Goal: Obtain resource: Download file/media

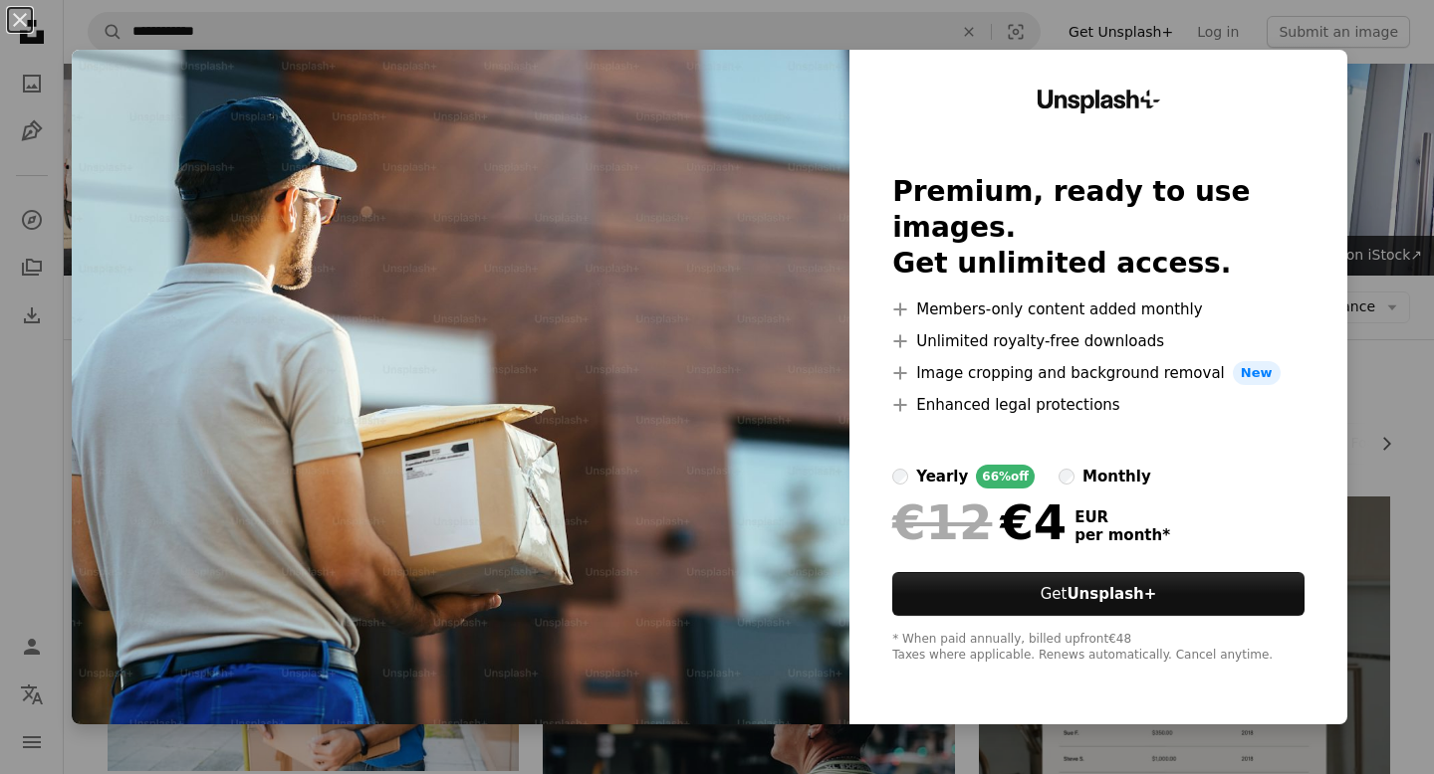
scroll to position [1821, 0]
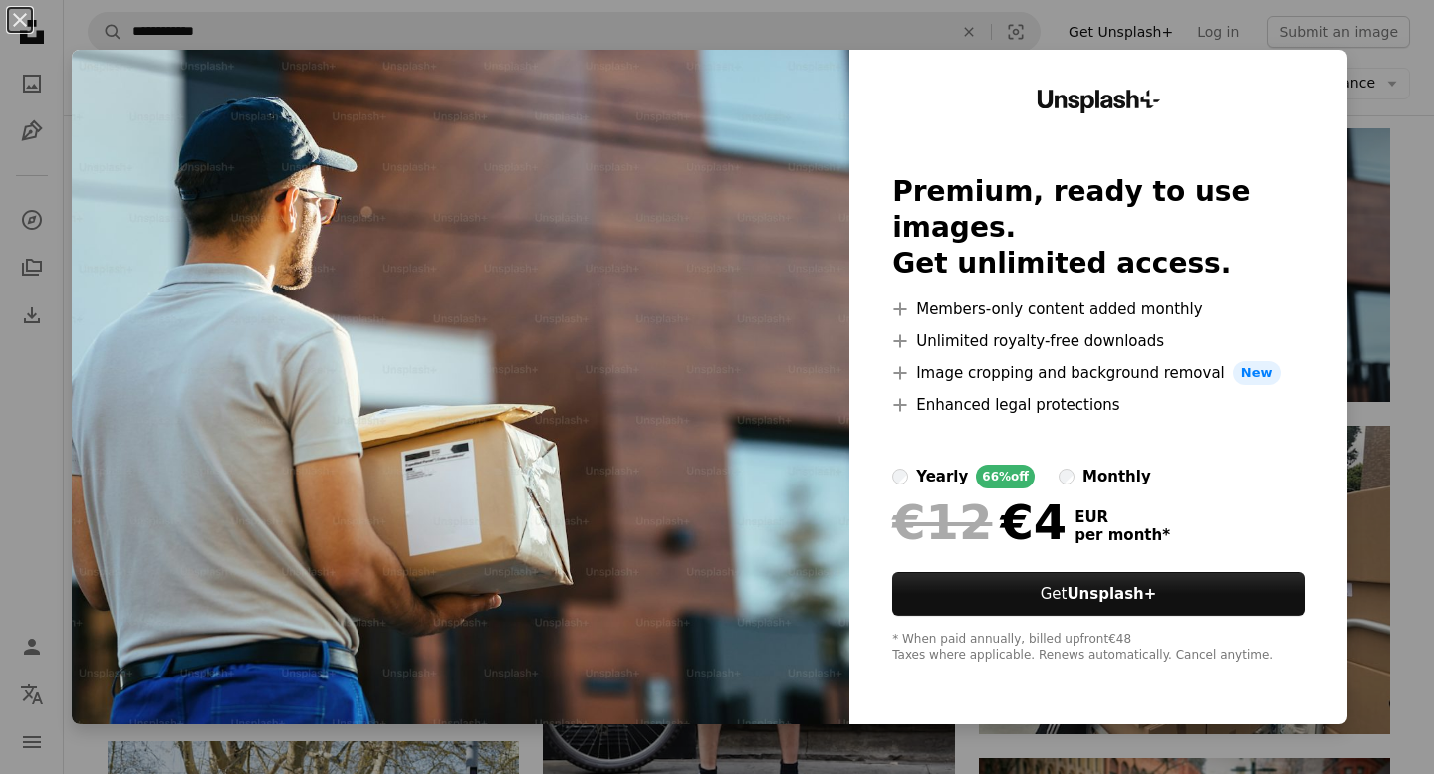
click at [1387, 180] on div "An X shape Unsplash+ Premium, ready to use images. Get unlimited access. A plus…" at bounding box center [717, 387] width 1434 height 774
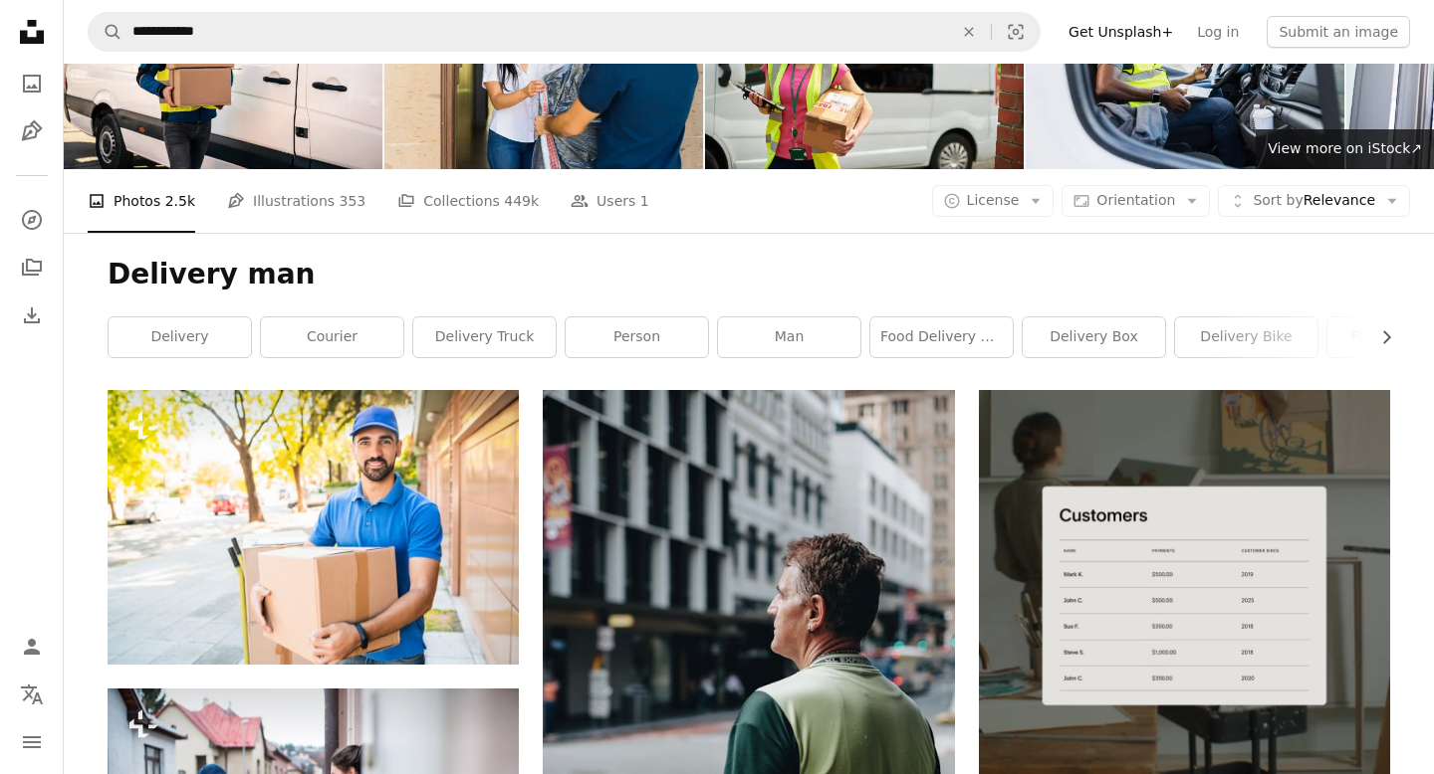
scroll to position [0, 0]
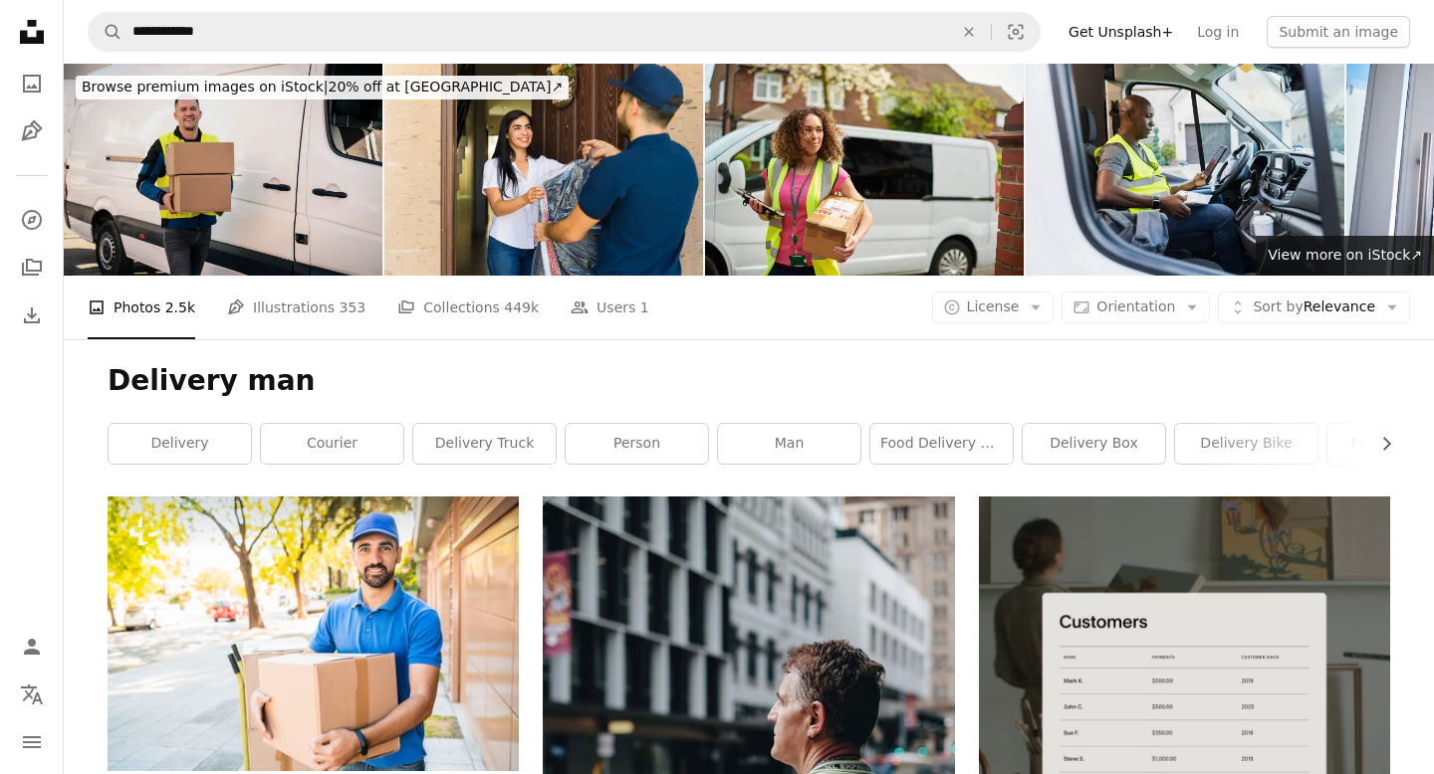
click at [205, 185] on img at bounding box center [223, 170] width 319 height 212
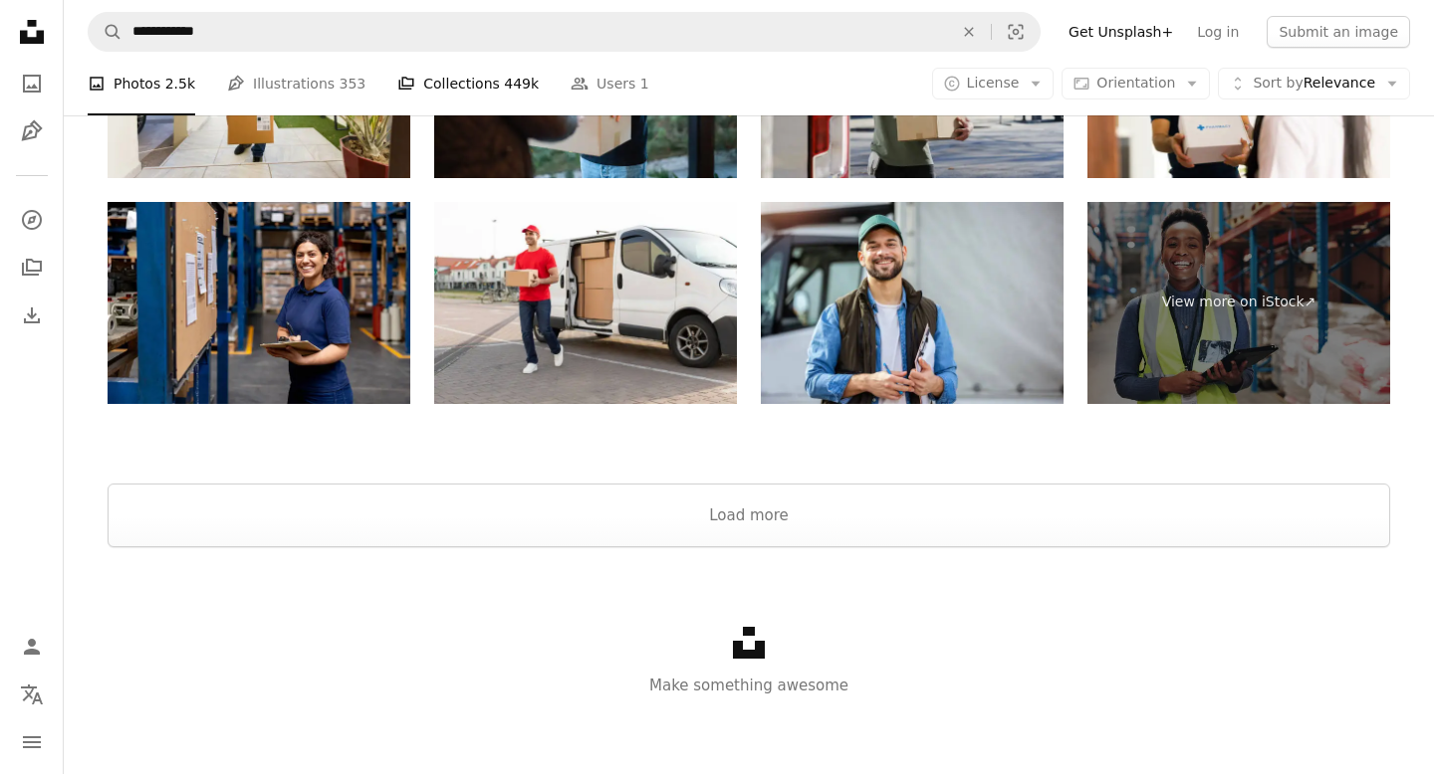
scroll to position [3894, 0]
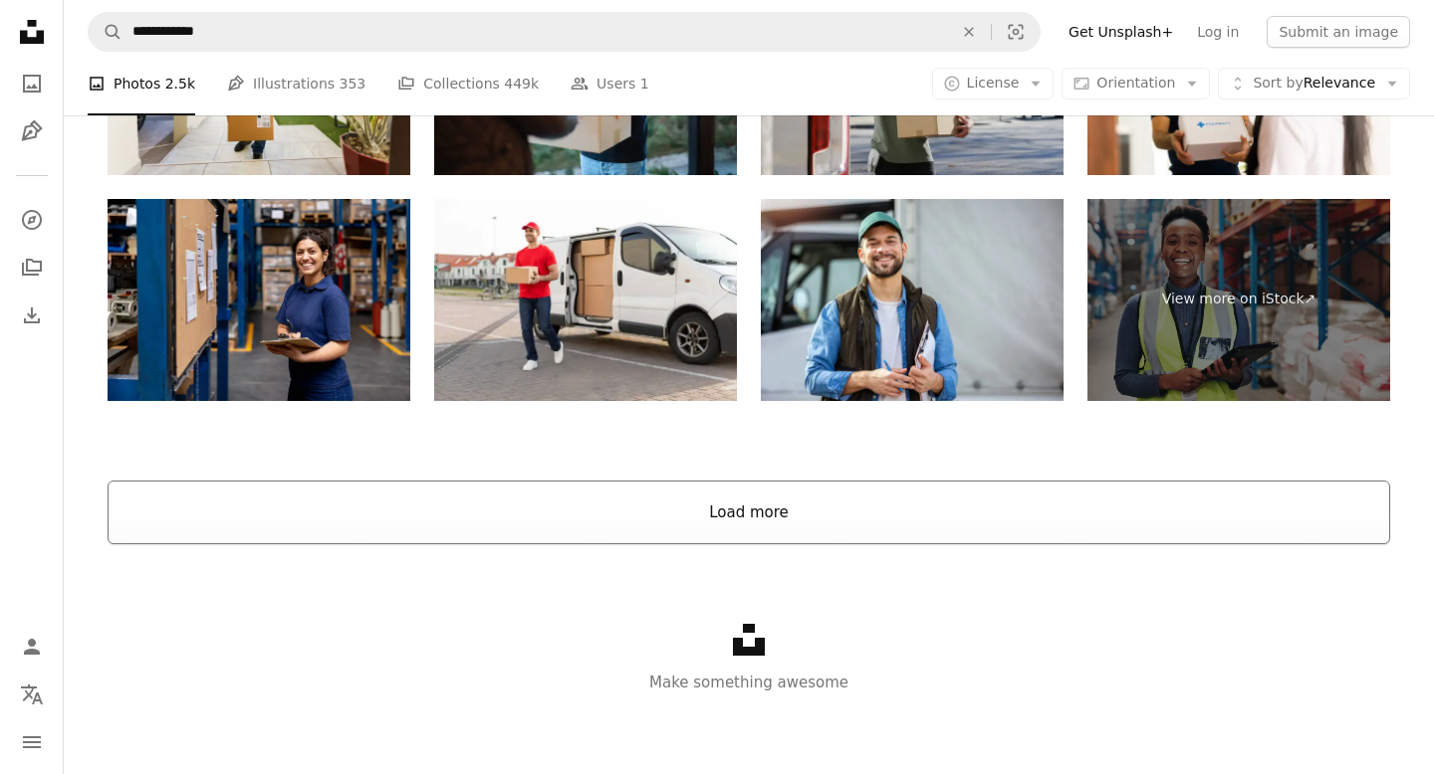
click at [568, 519] on button "Load more" at bounding box center [749, 513] width 1282 height 64
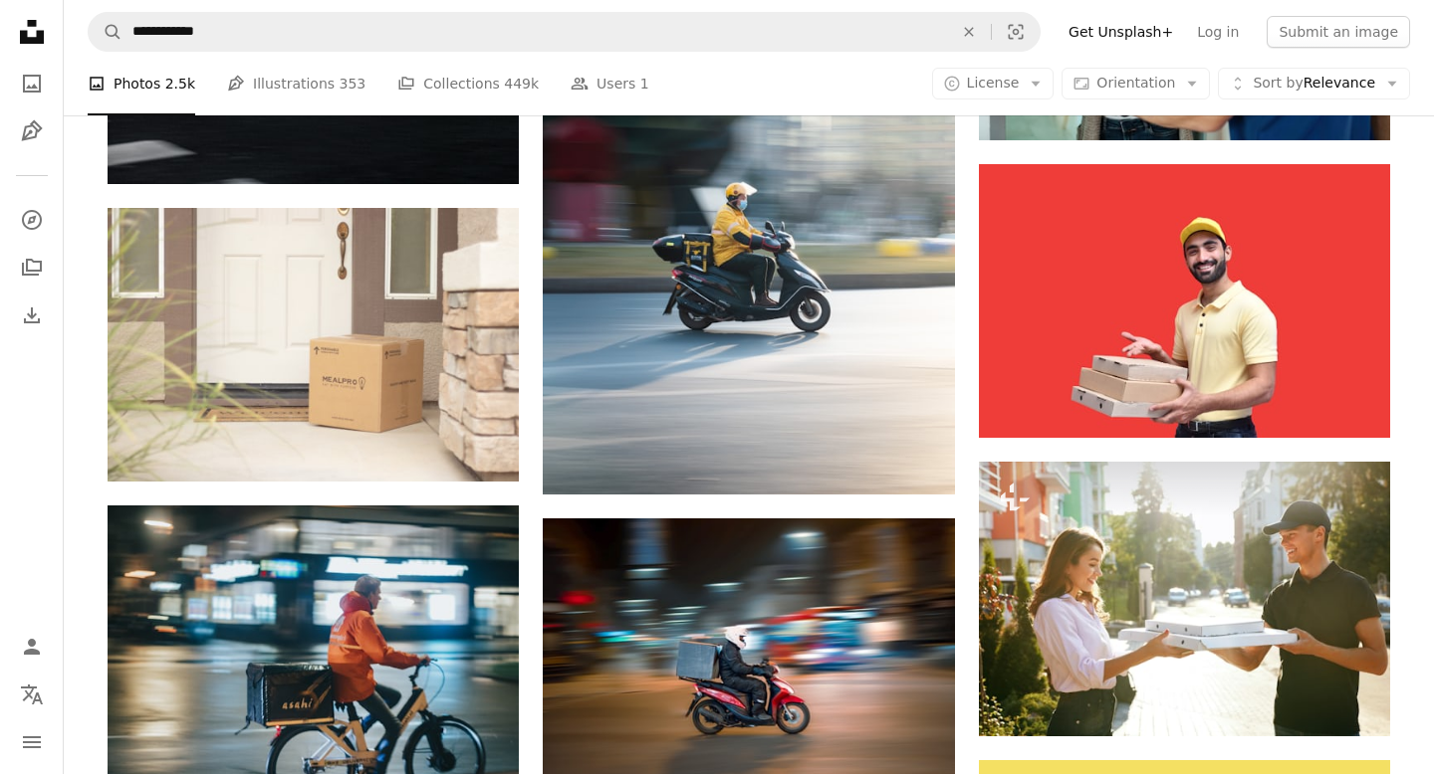
scroll to position [5358, 0]
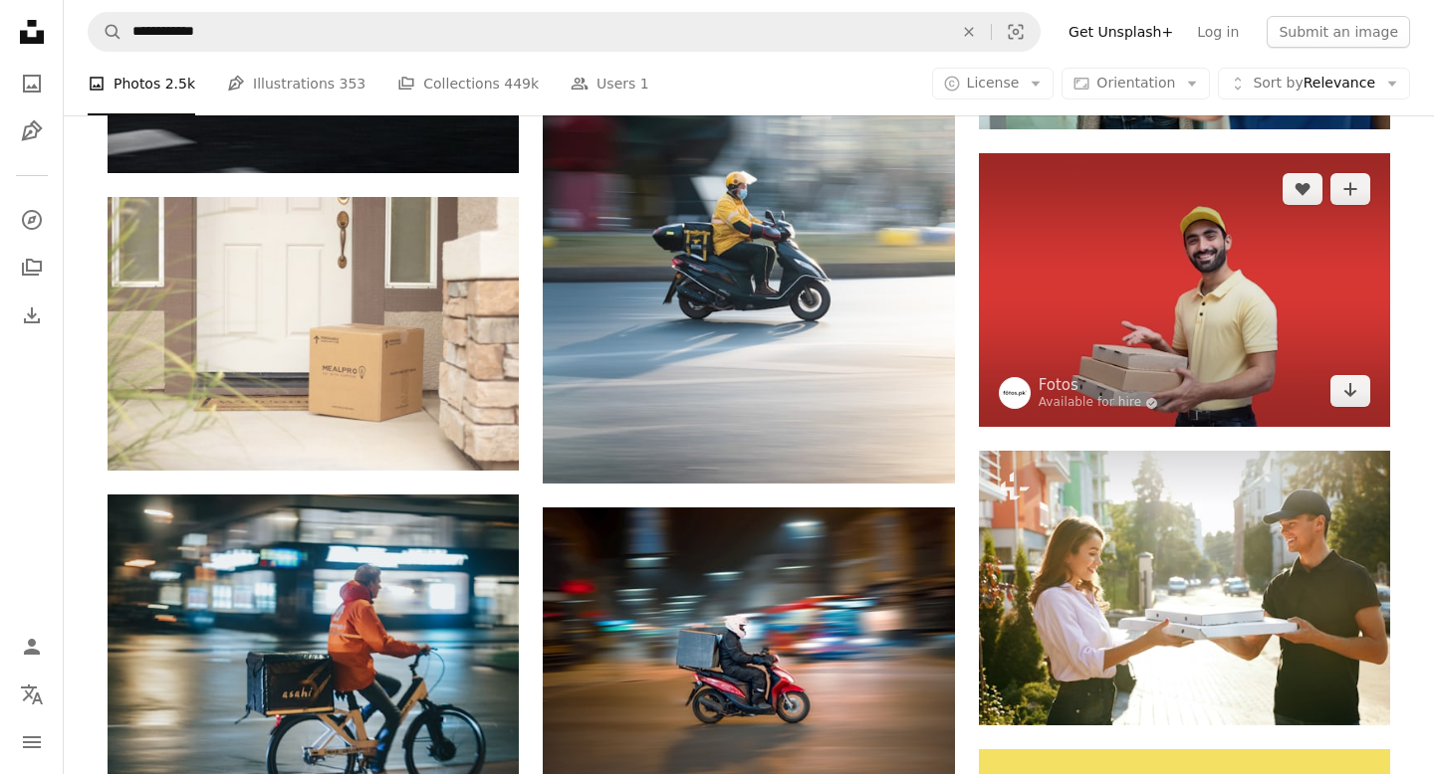
click at [1156, 313] on img at bounding box center [1184, 290] width 411 height 274
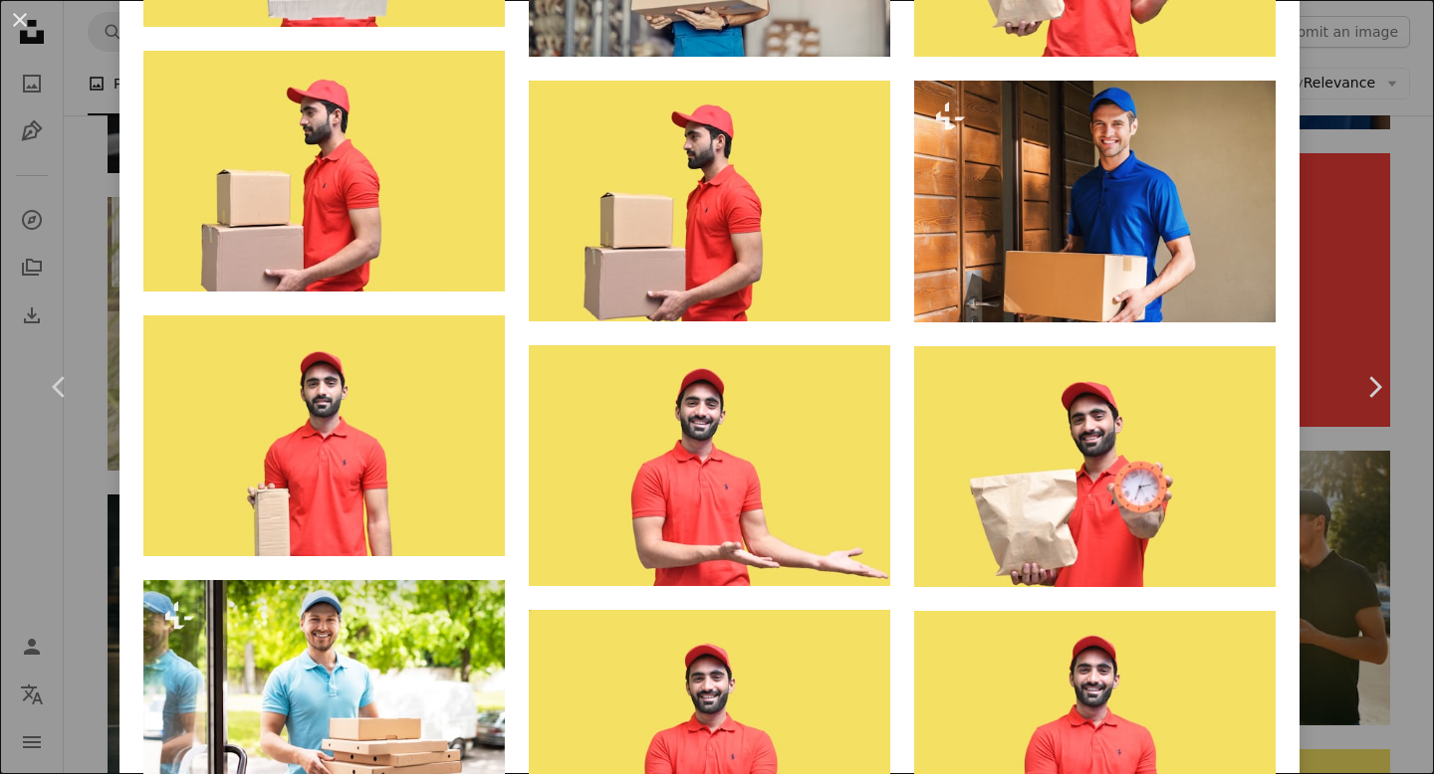
scroll to position [4819, 0]
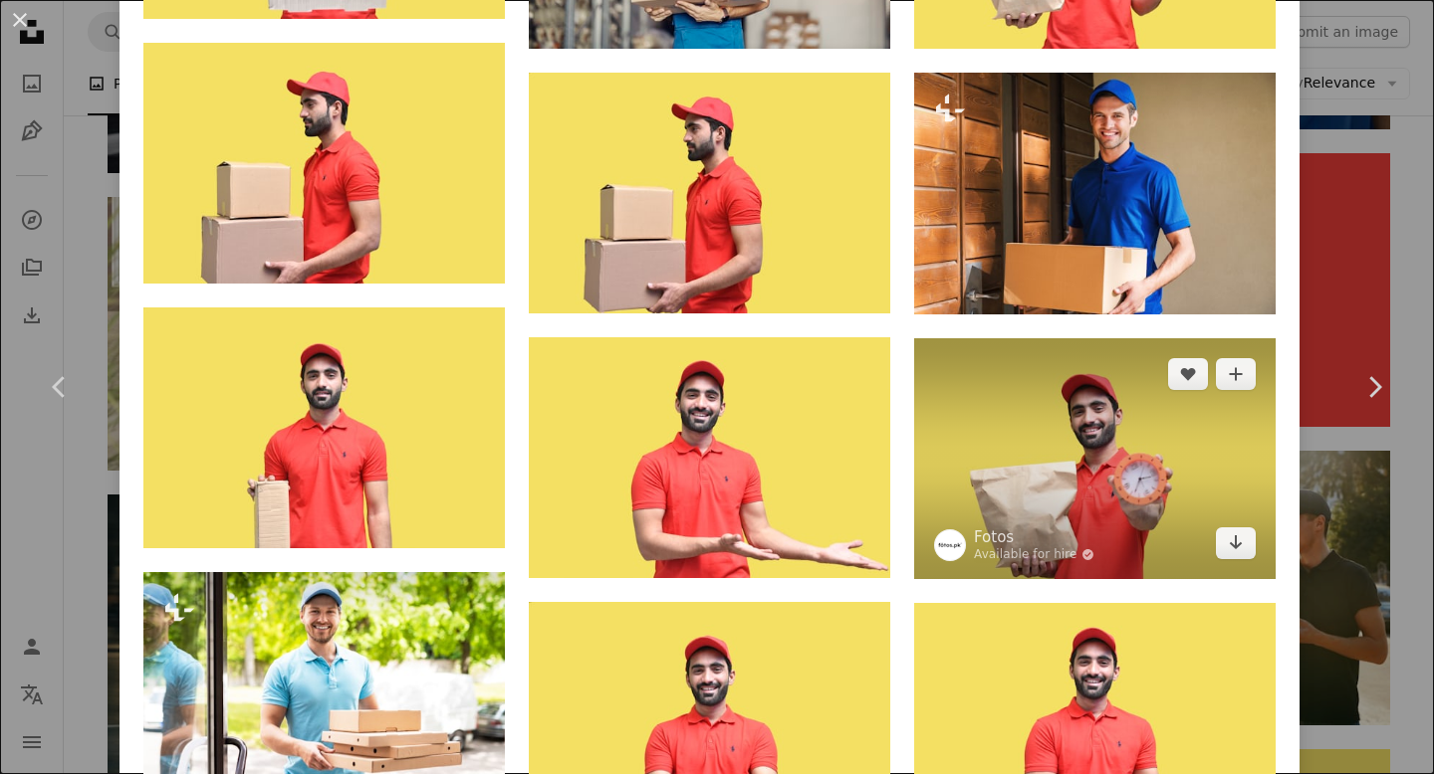
click at [1067, 547] on img at bounding box center [1094, 458] width 361 height 241
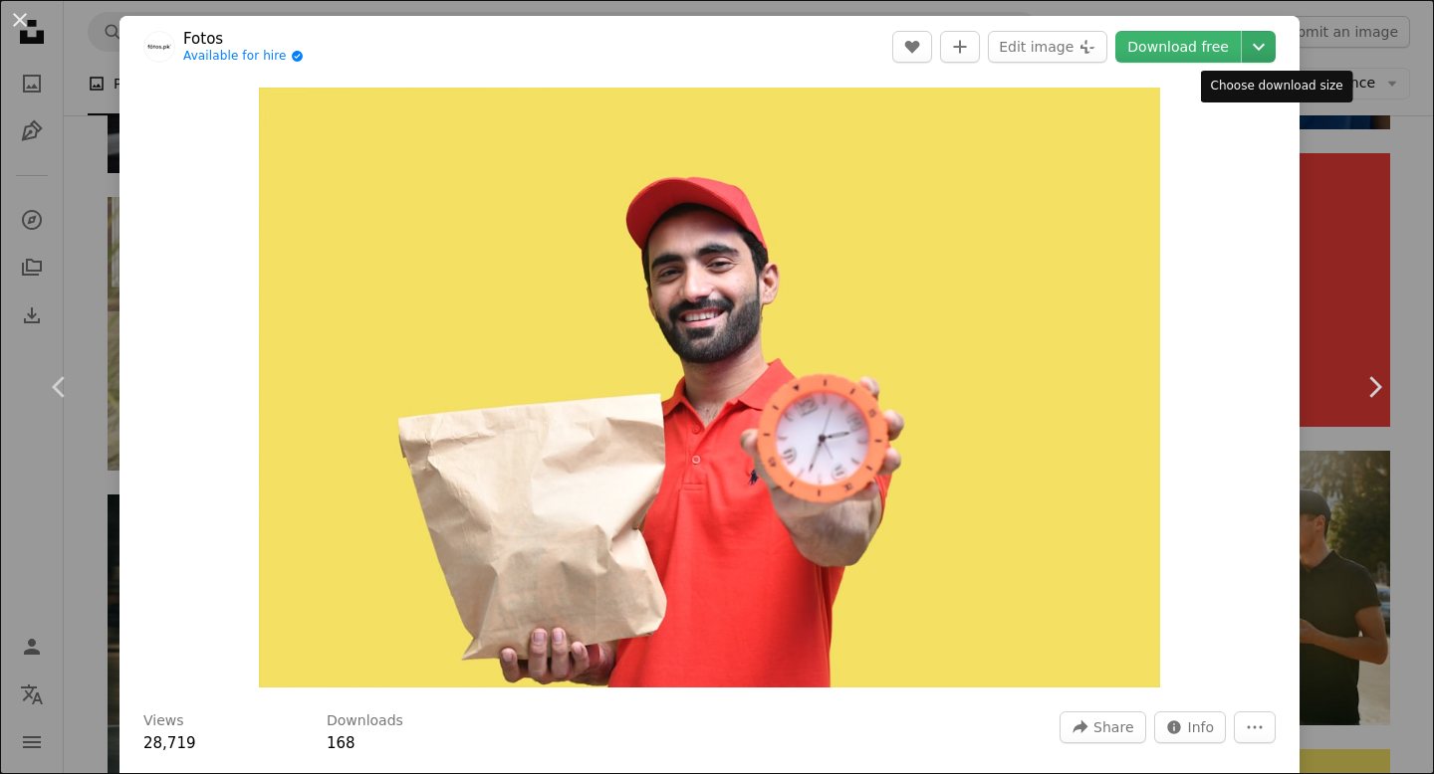
click at [1272, 52] on icon "Chevron down" at bounding box center [1258, 47] width 32 height 24
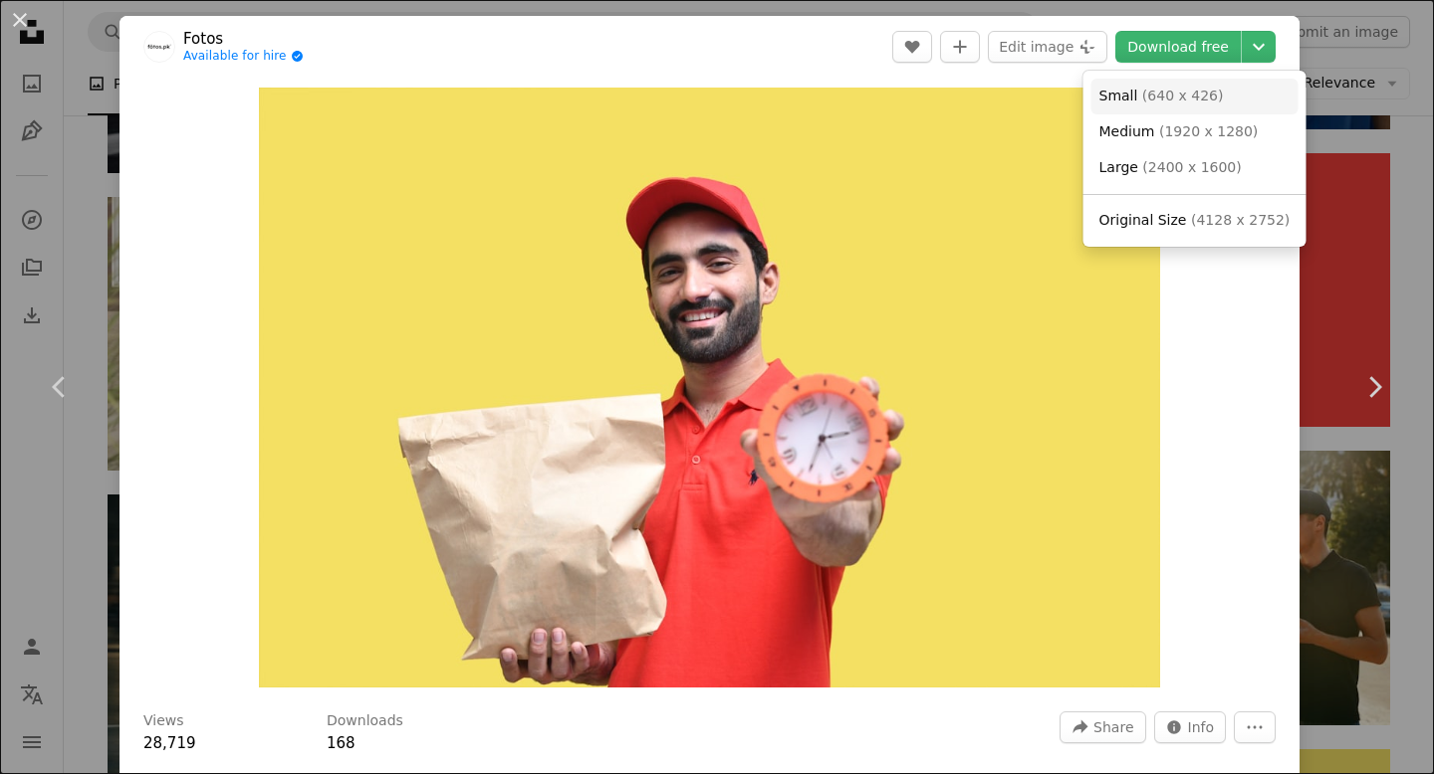
click at [1238, 88] on link "Small ( 640 x 426 )" at bounding box center [1194, 97] width 207 height 36
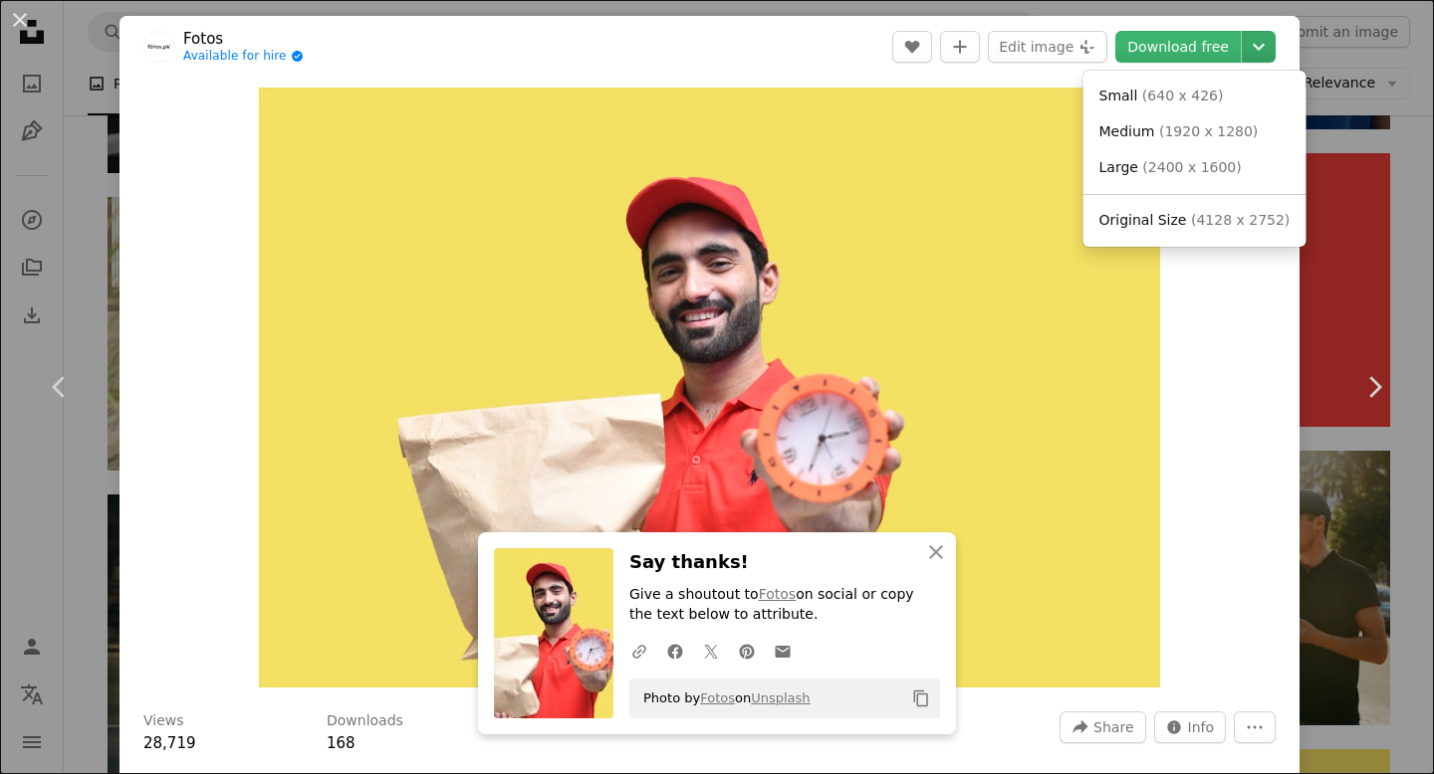
click at [1264, 48] on icon "Choose download size" at bounding box center [1258, 47] width 12 height 7
click at [1216, 132] on span "( 1920 x 1280 )" at bounding box center [1208, 131] width 99 height 16
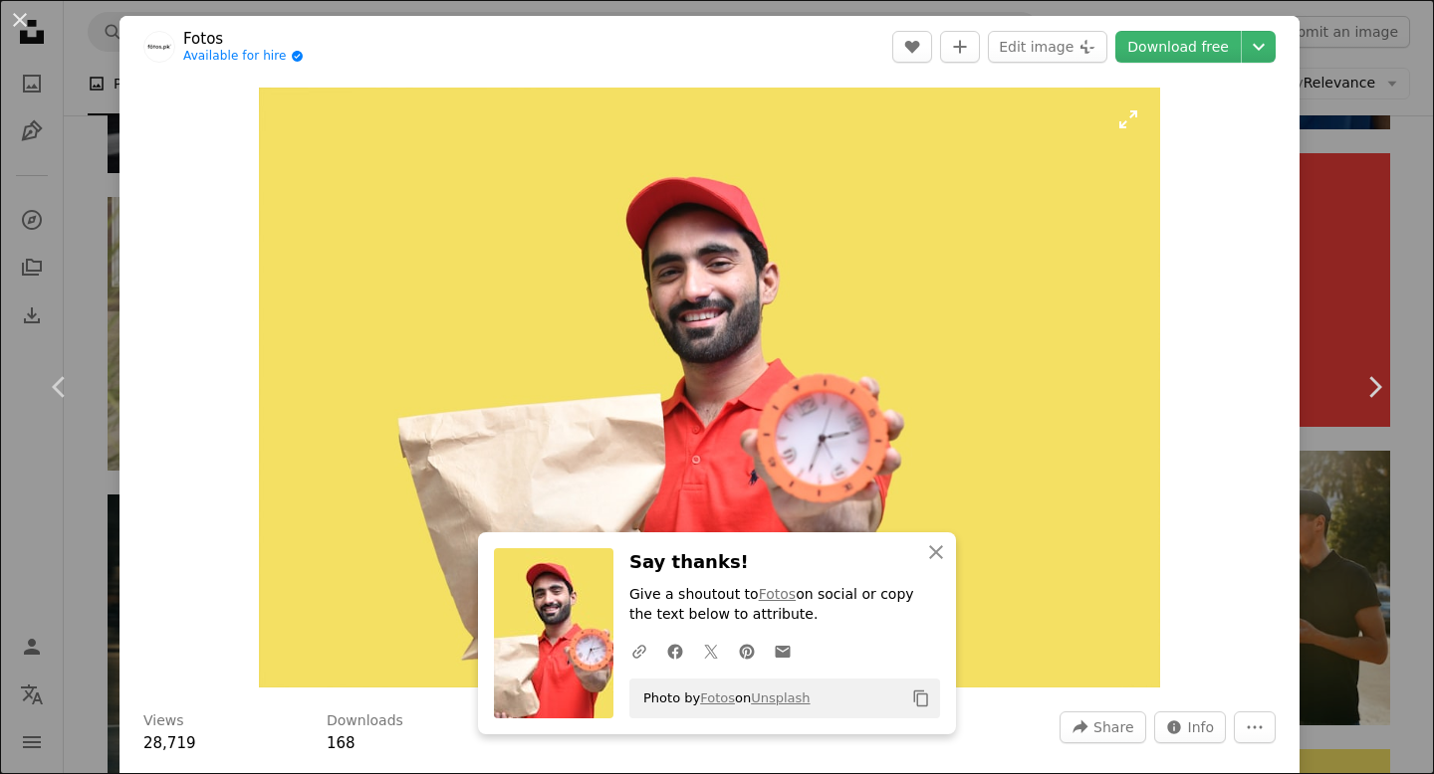
click at [795, 260] on img "Zoom in on this image" at bounding box center [709, 388] width 901 height 600
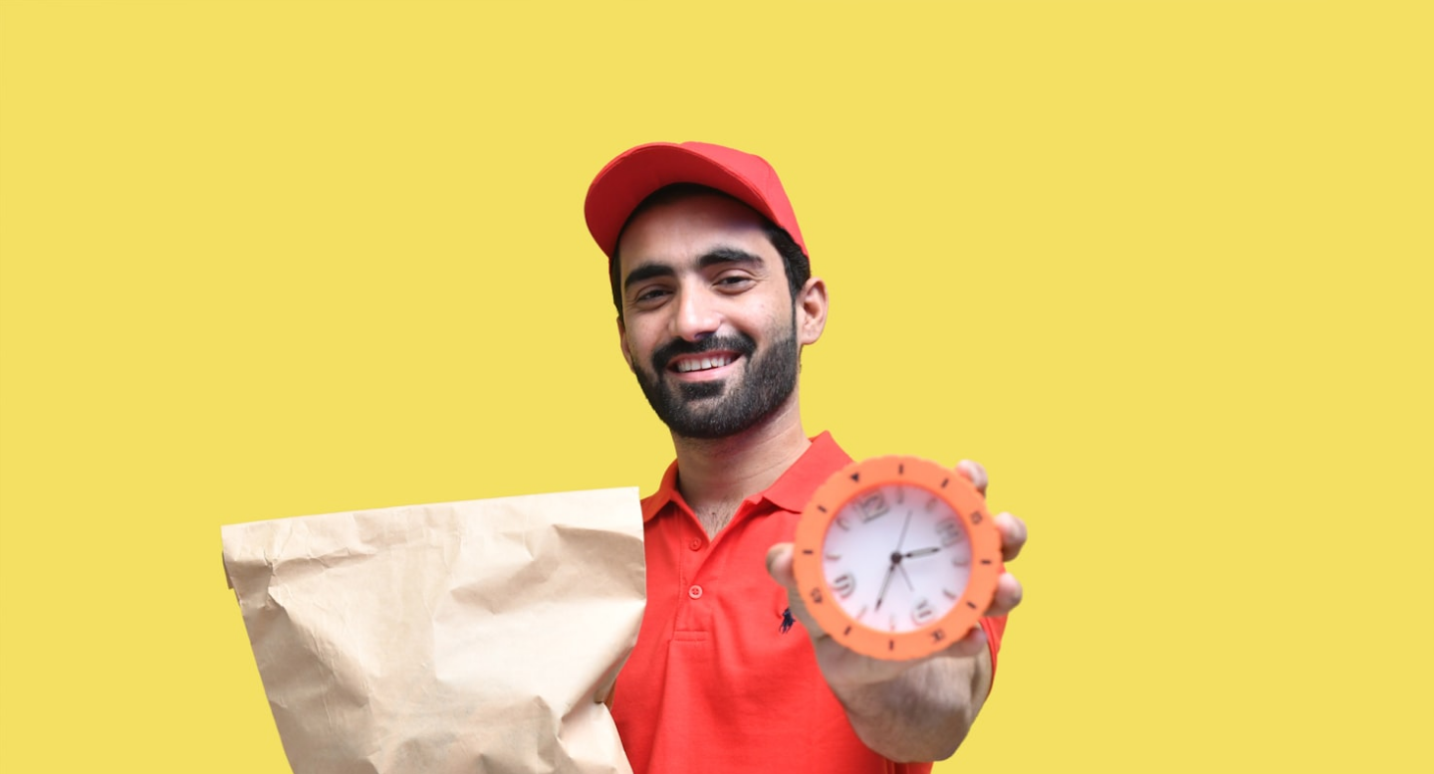
scroll to position [91, 0]
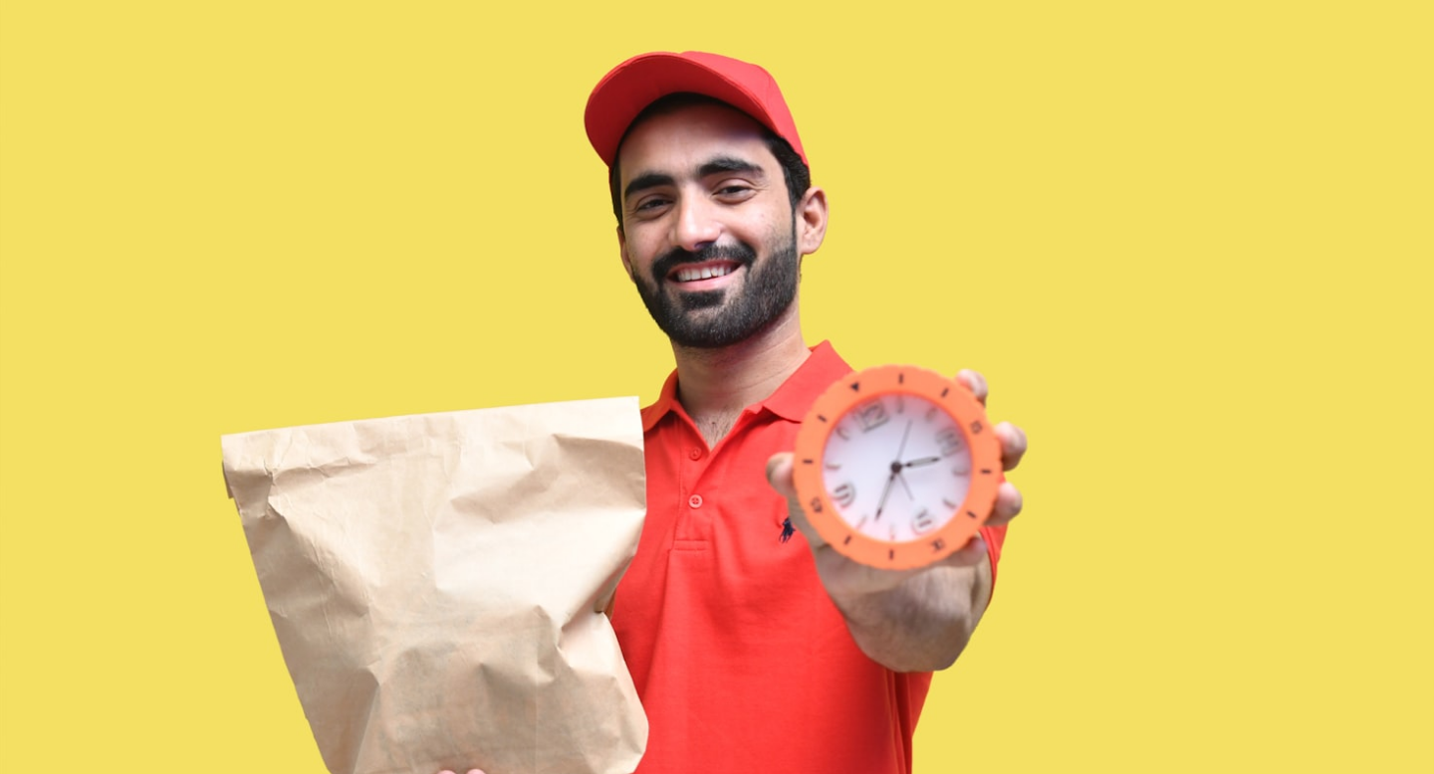
click at [795, 260] on img "Zoom out on this image" at bounding box center [716, 386] width 1435 height 957
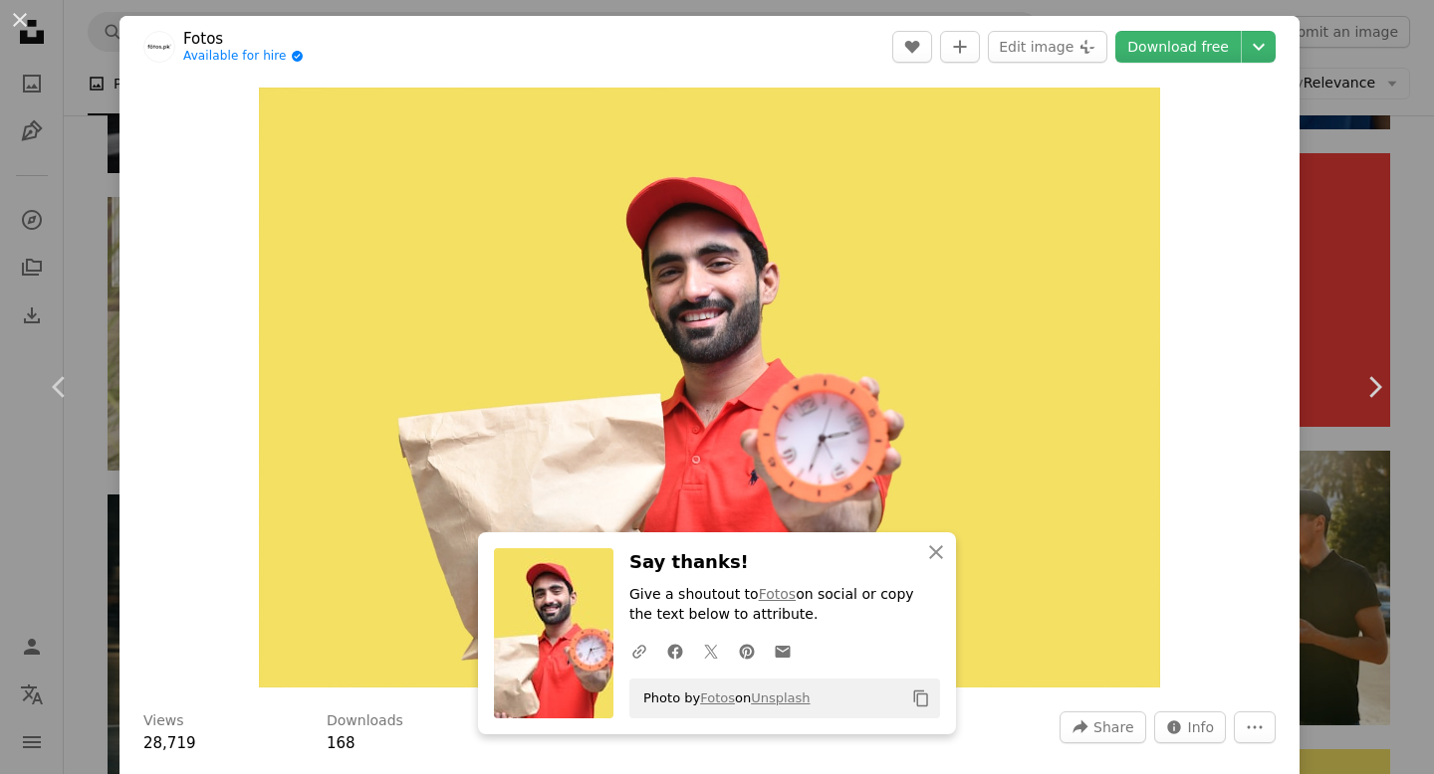
click at [1250, 393] on div "Zoom in" at bounding box center [709, 388] width 1180 height 620
click at [933, 547] on icon "An X shape" at bounding box center [936, 553] width 24 height 24
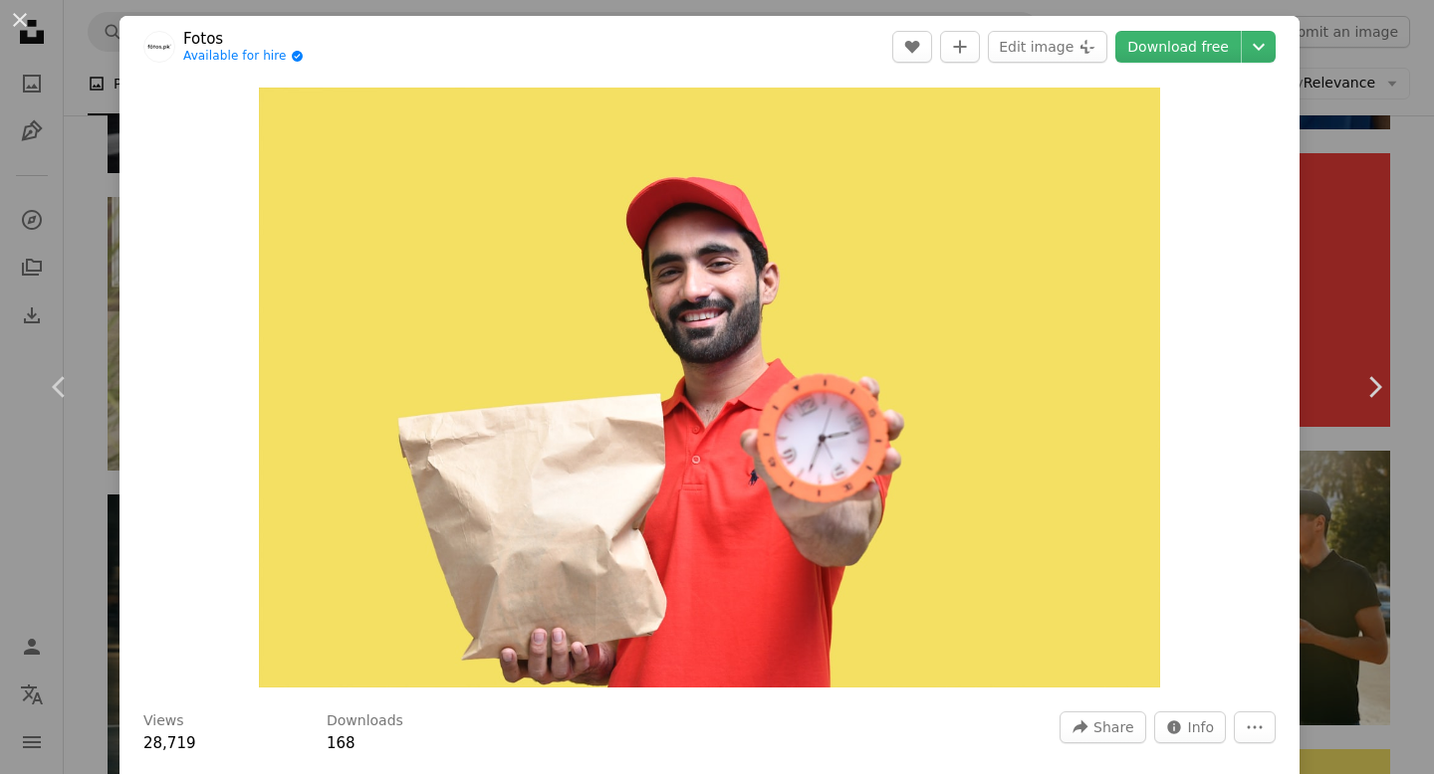
click at [1411, 156] on div "An X shape Chevron left Chevron right Fotos Available for hire A checkmark insi…" at bounding box center [717, 387] width 1434 height 774
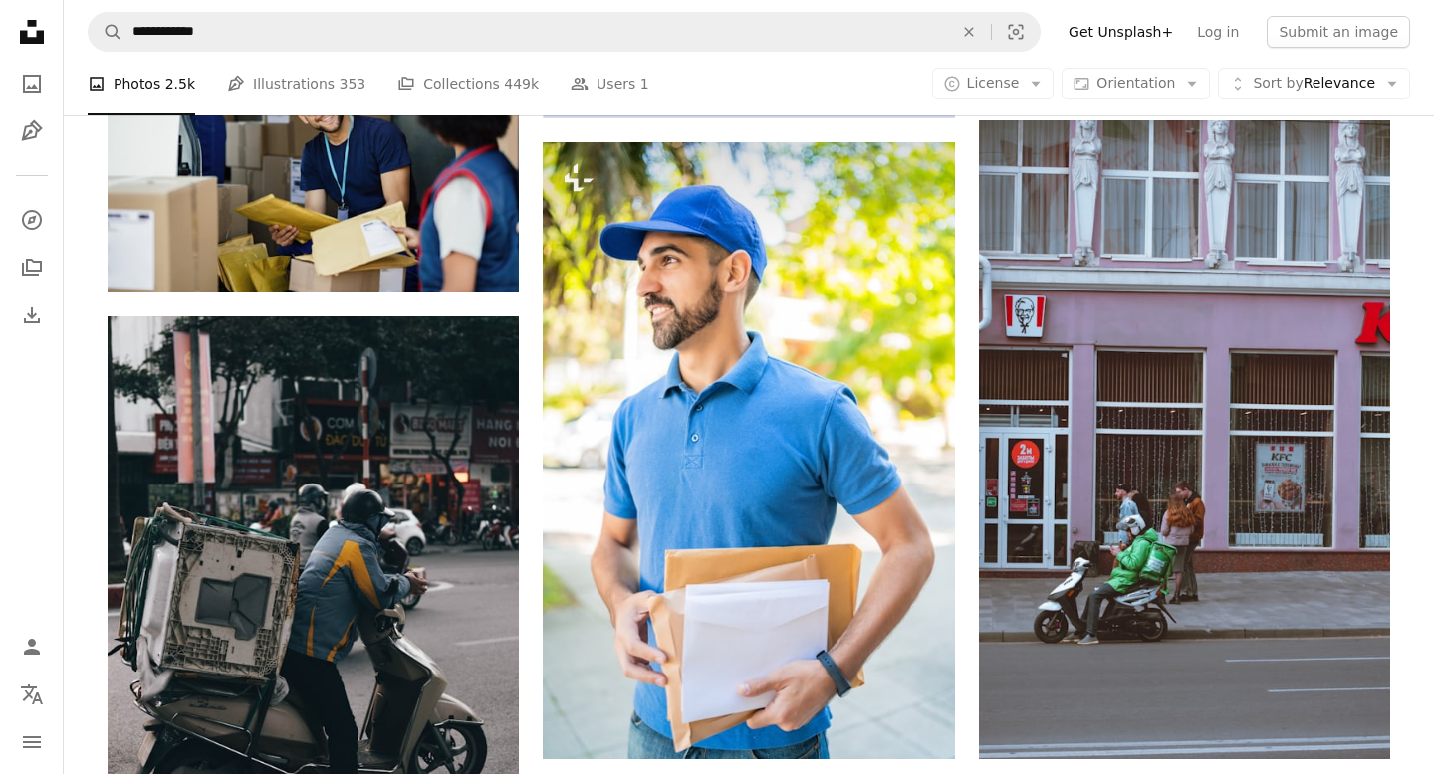
scroll to position [8054, 0]
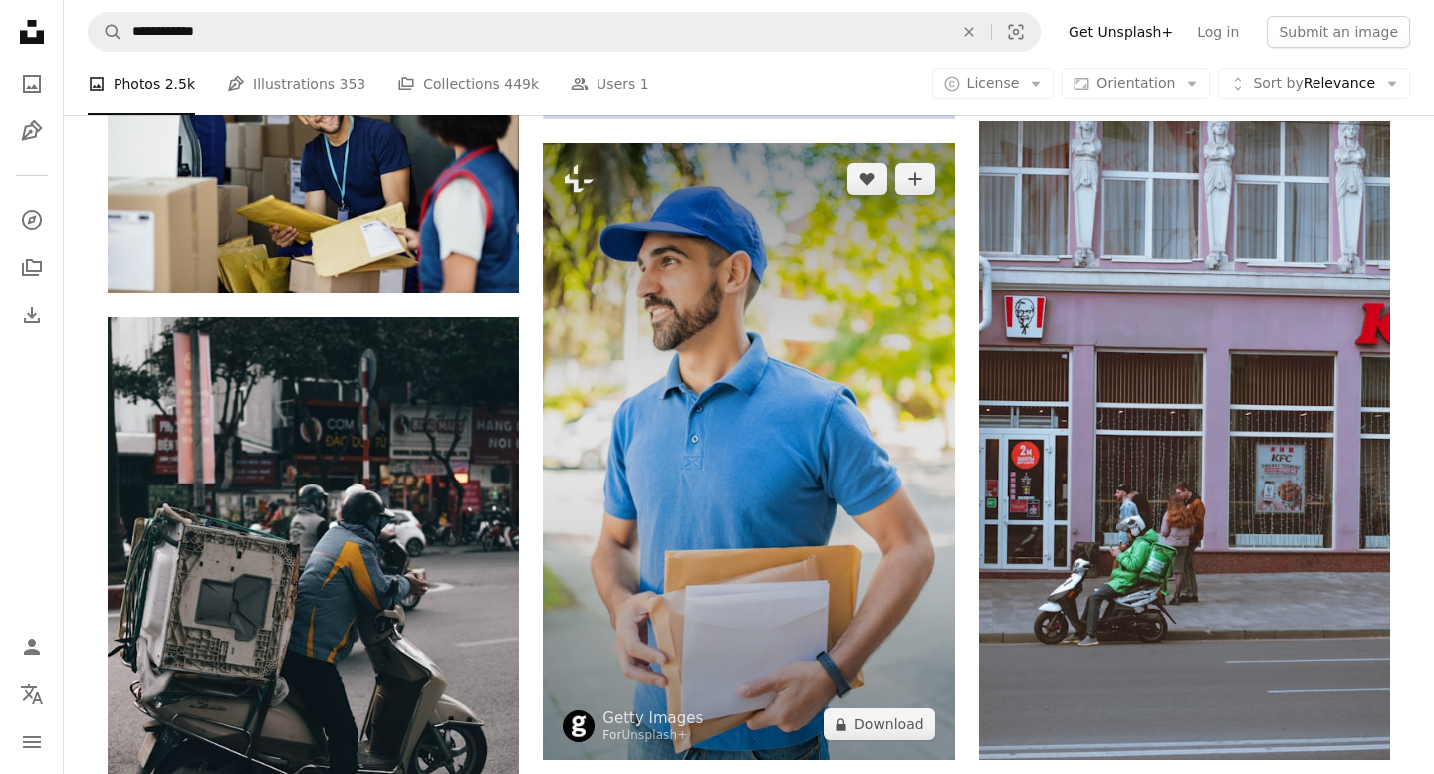
click at [778, 348] on img at bounding box center [748, 451] width 411 height 617
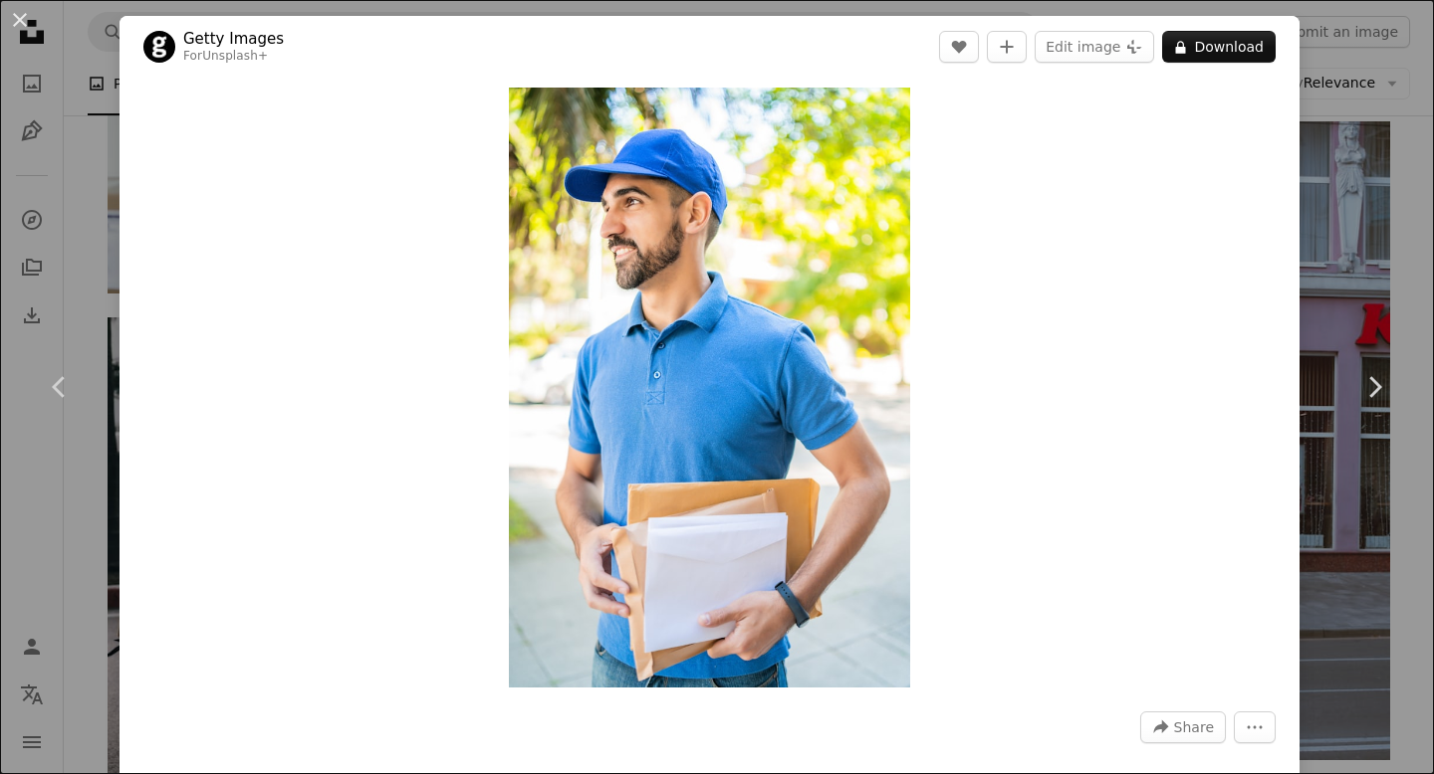
click at [1388, 176] on div "An X shape Chevron left Chevron right Getty Images For Unsplash+ A heart A plus…" at bounding box center [717, 387] width 1434 height 774
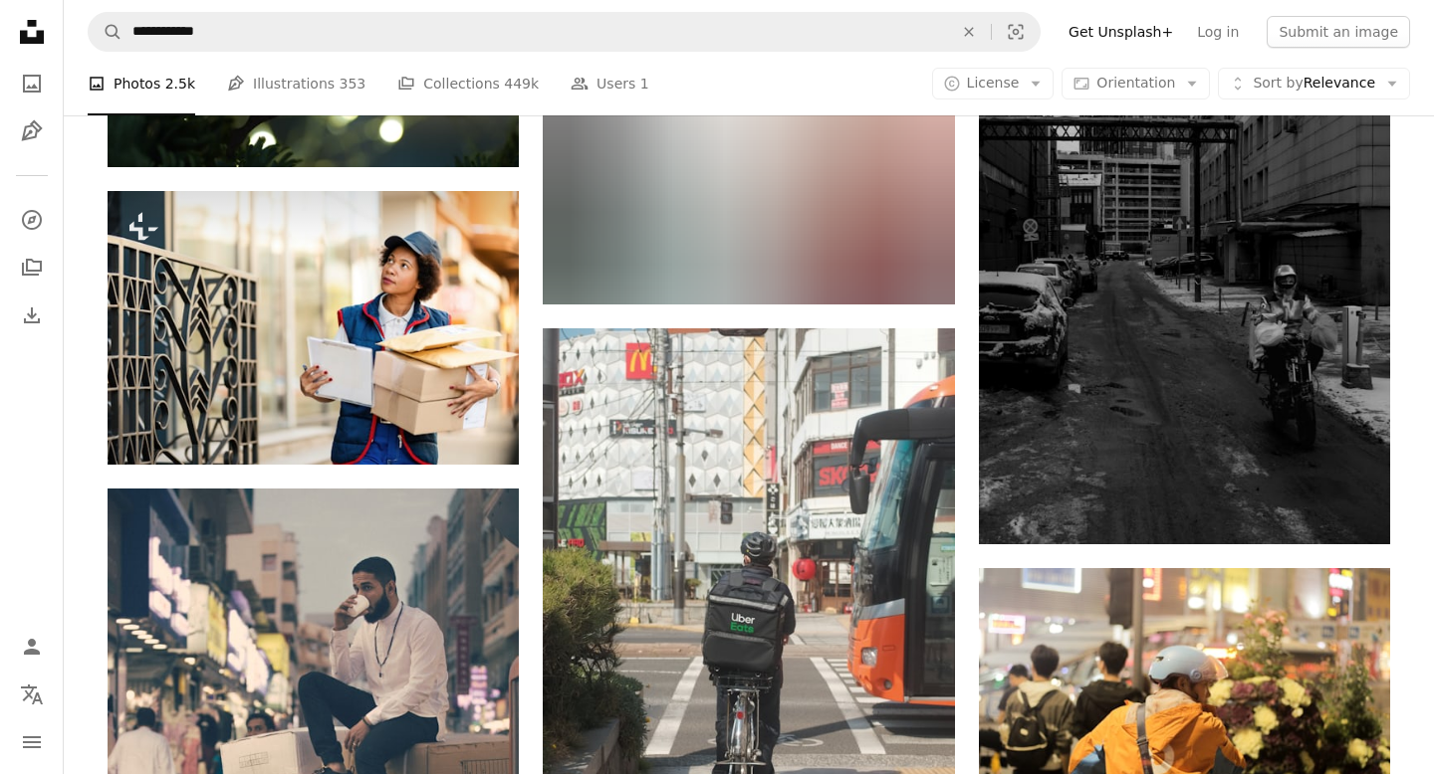
scroll to position [12157, 0]
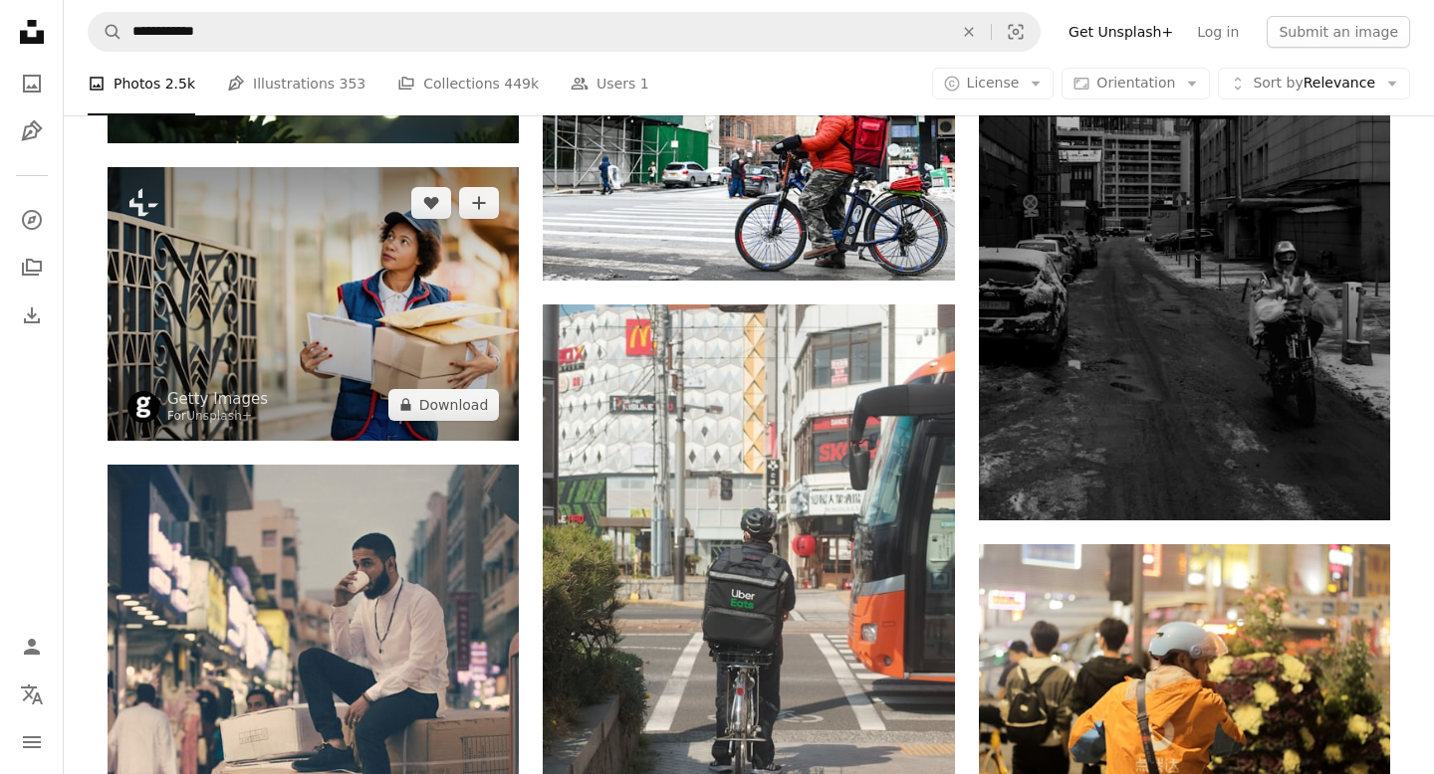
click at [421, 273] on img at bounding box center [313, 304] width 411 height 274
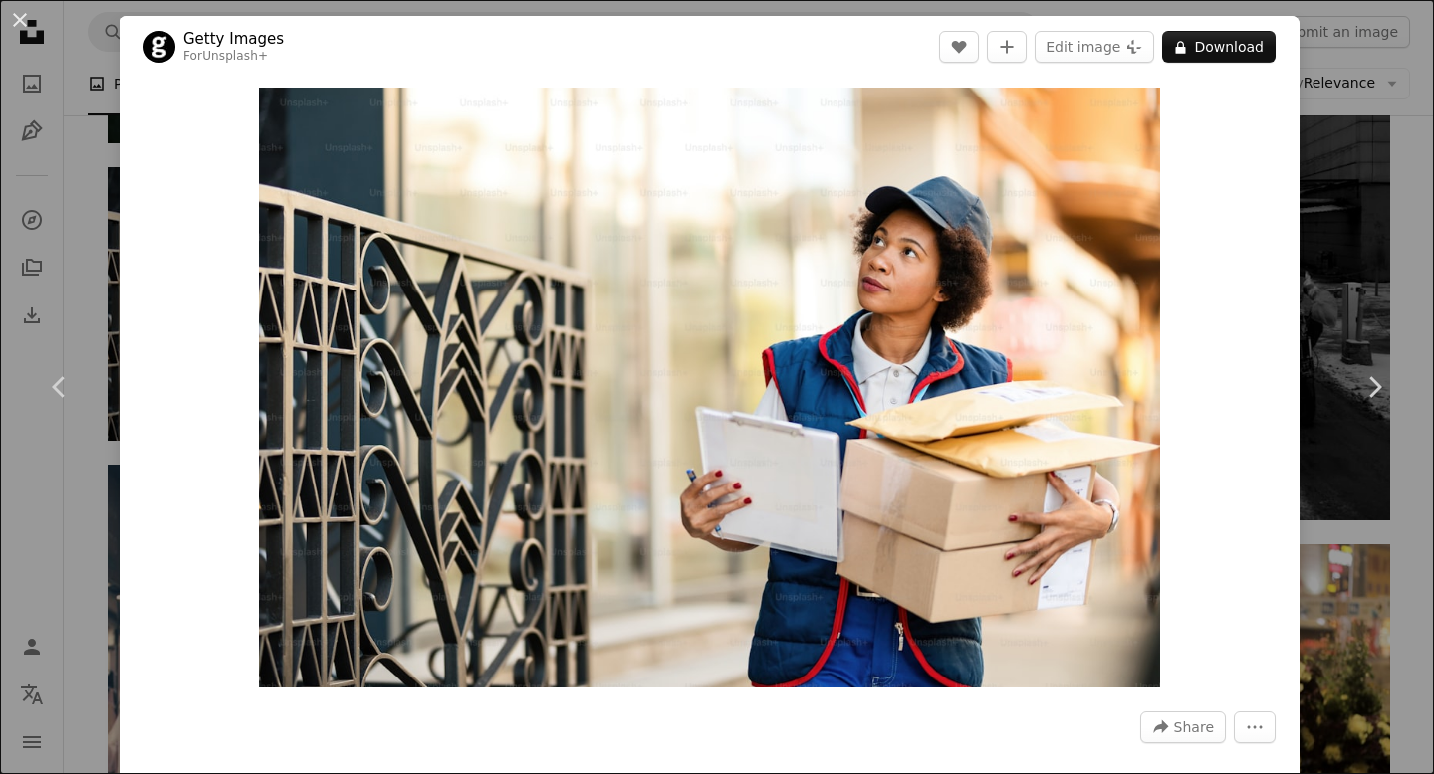
click at [1361, 221] on div "An X shape Chevron left Chevron right Getty Images For Unsplash+ A heart A plus…" at bounding box center [717, 387] width 1434 height 774
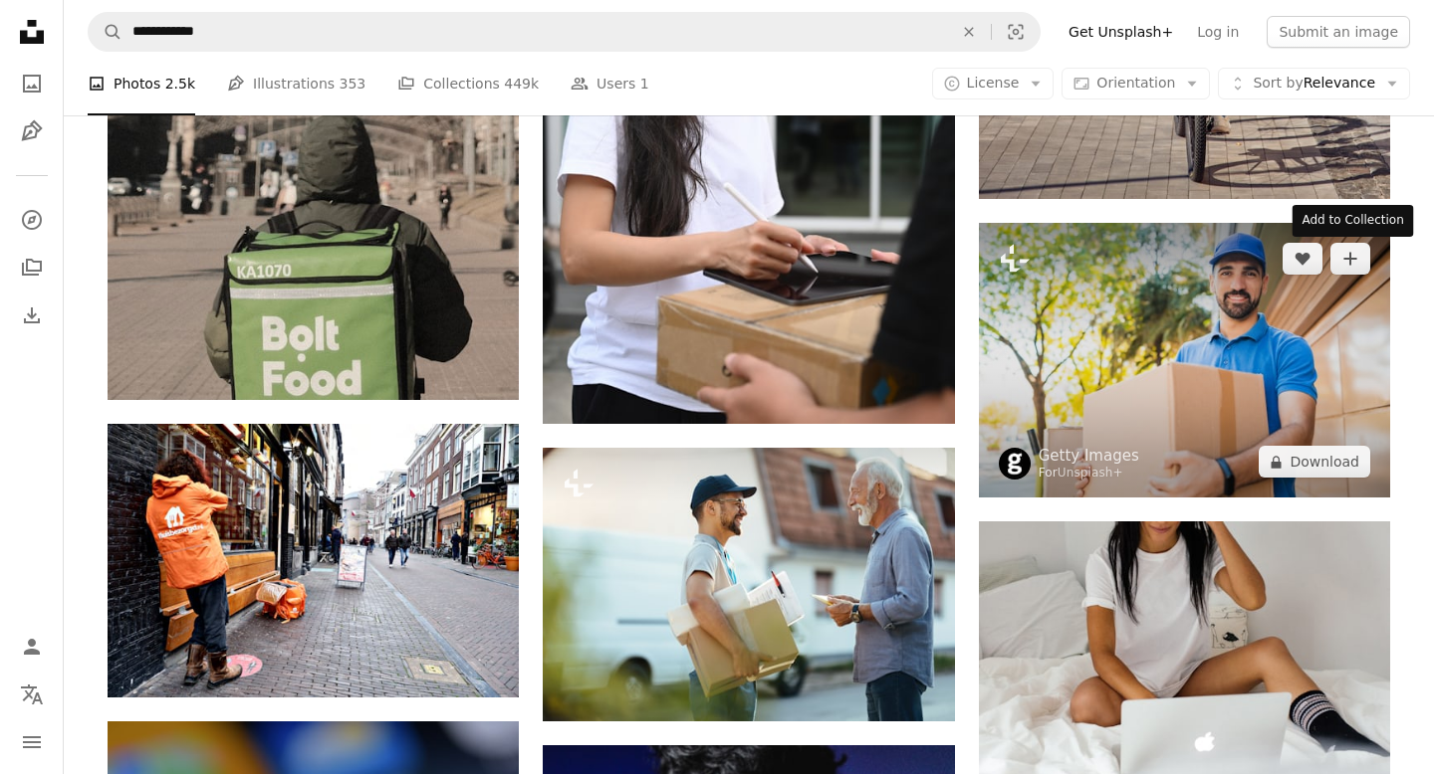
scroll to position [13597, 0]
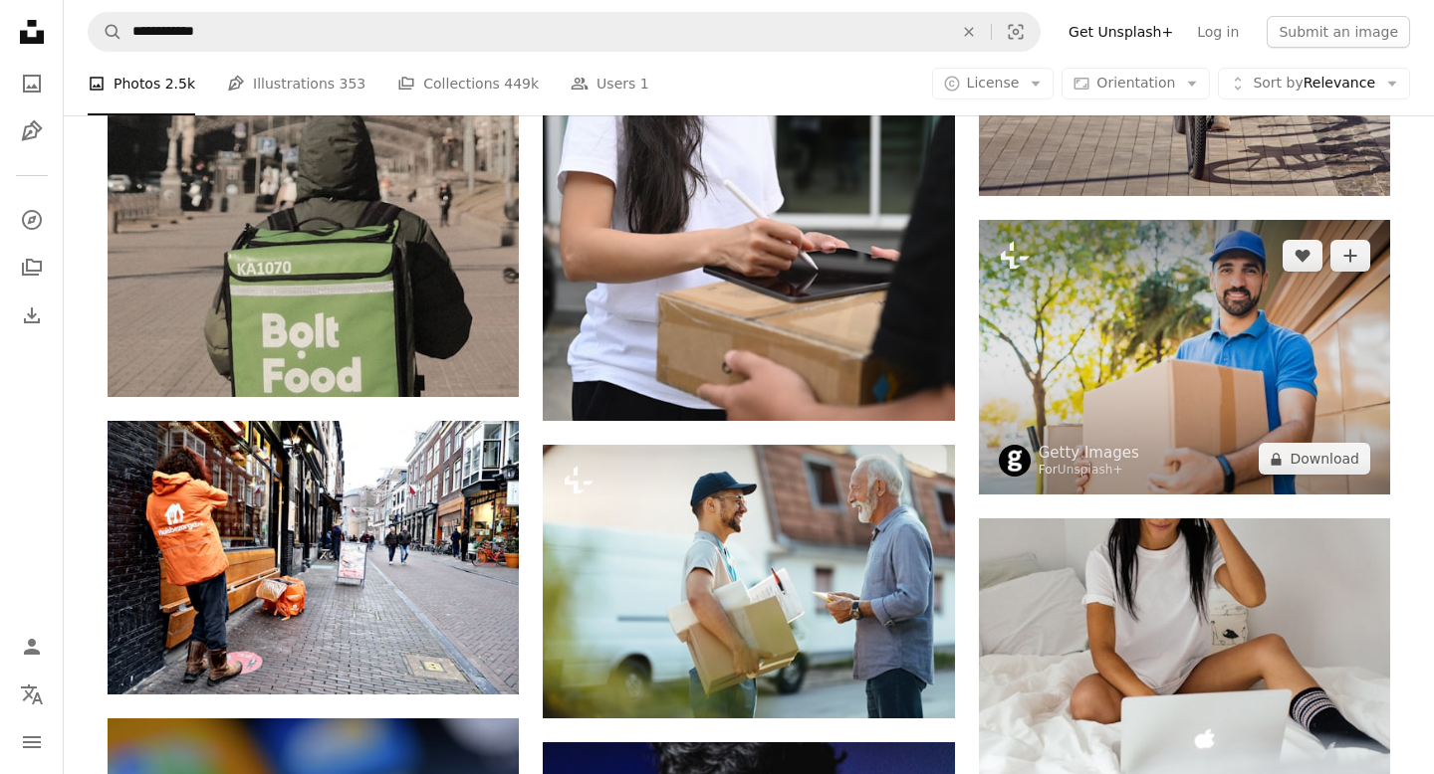
click at [1255, 332] on img at bounding box center [1184, 357] width 411 height 275
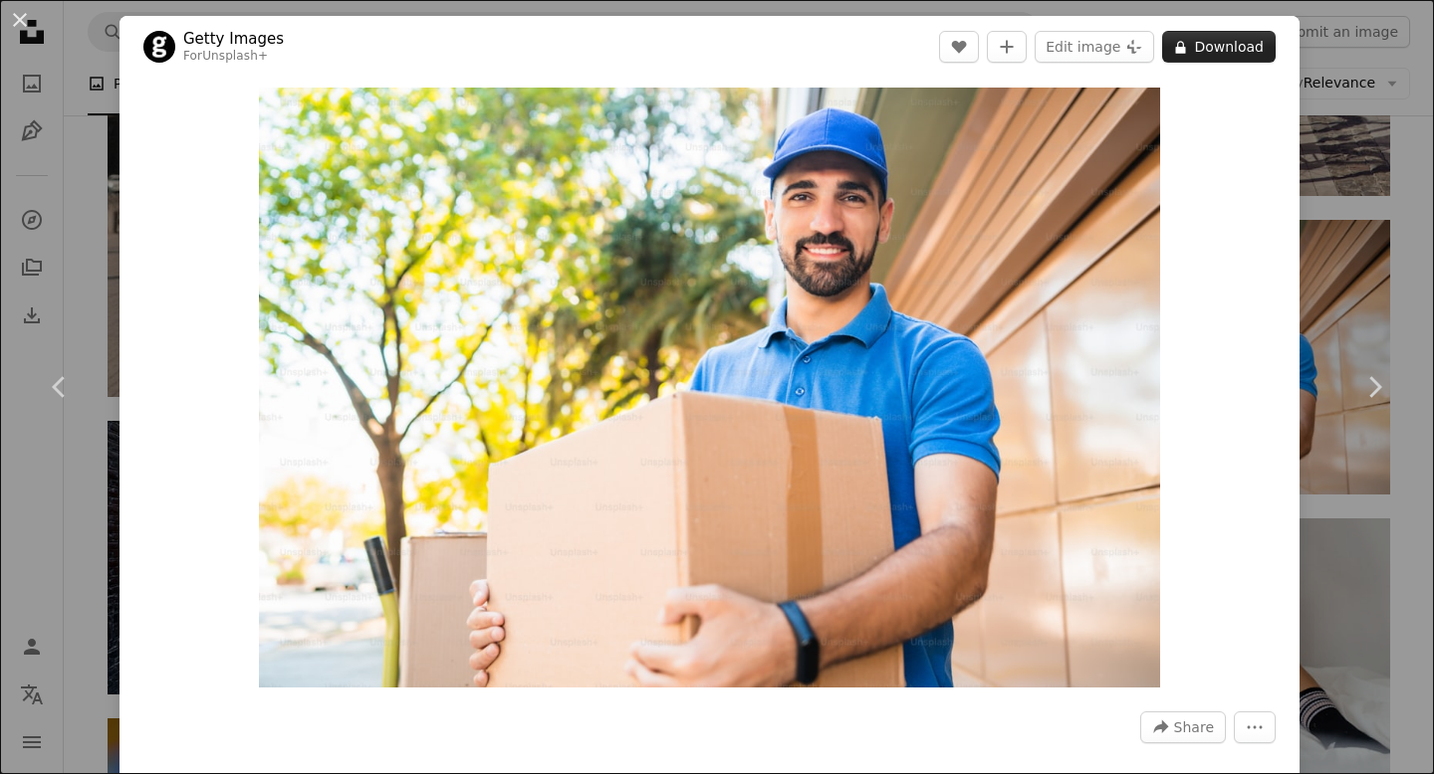
click at [1210, 56] on button "A lock Download" at bounding box center [1218, 47] width 113 height 32
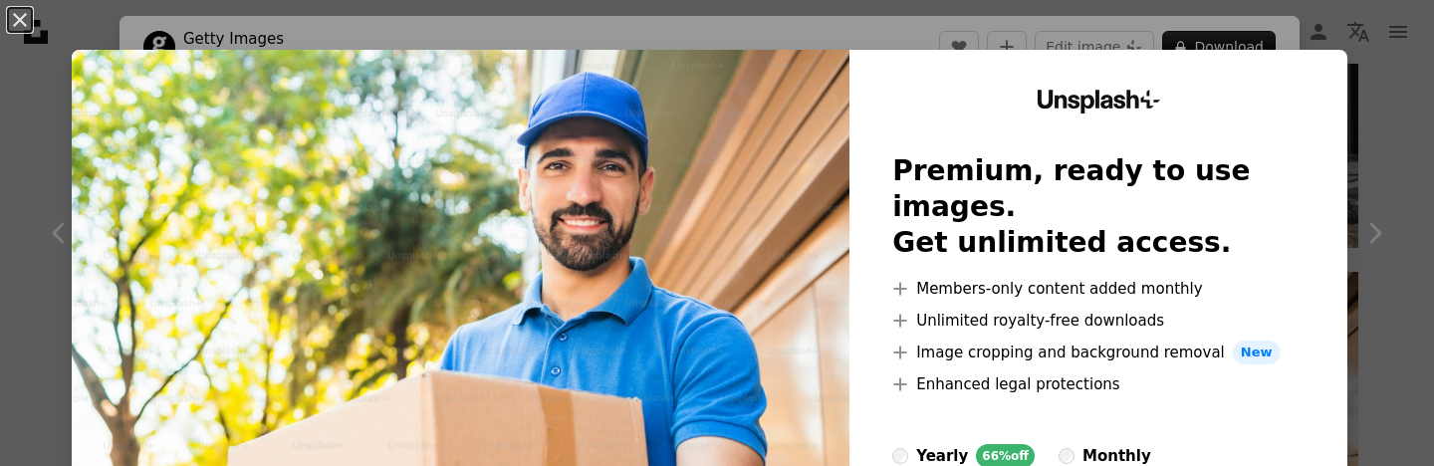
click at [1406, 154] on div "An X shape Unsplash+ Premium, ready to use images. Get unlimited access. A plus…" at bounding box center [717, 233] width 1434 height 466
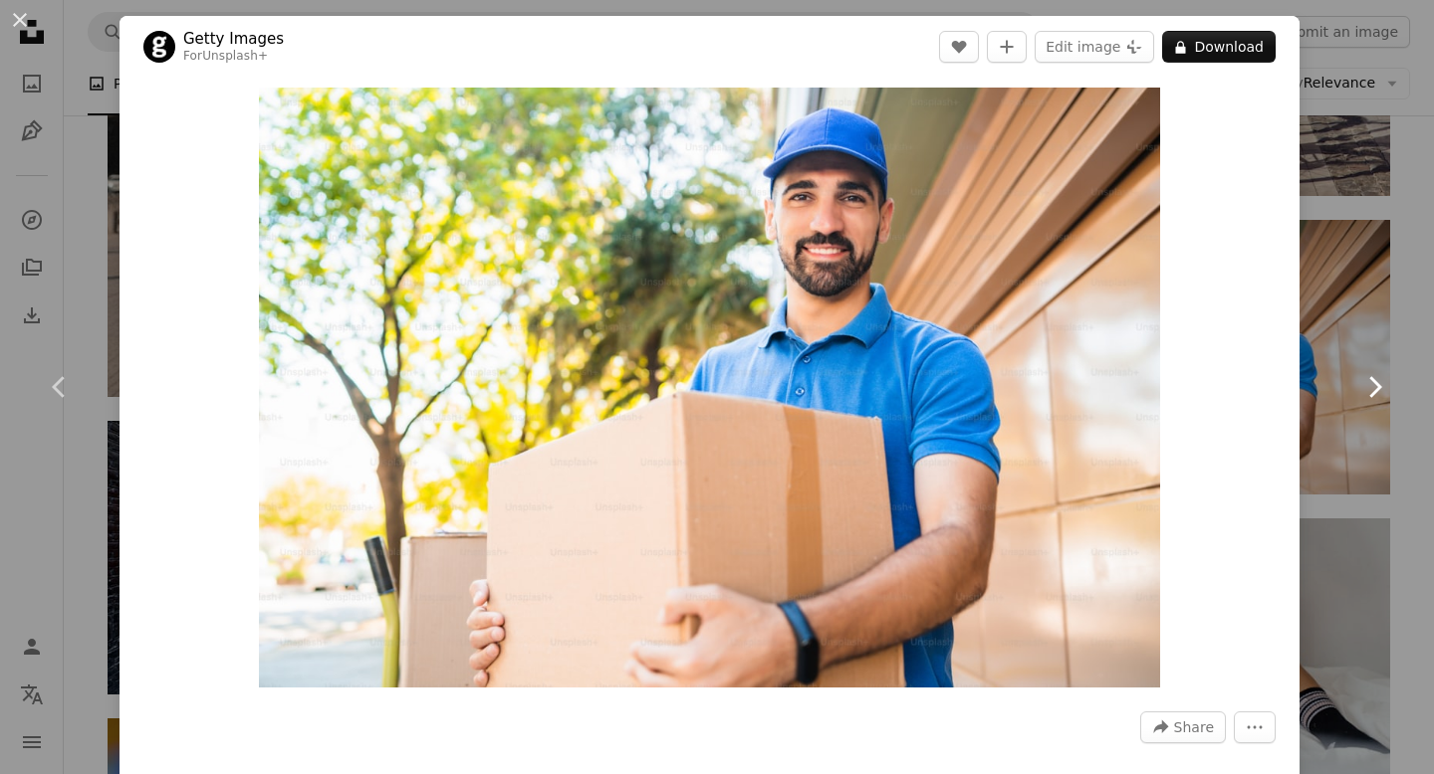
click at [1397, 424] on link "Chevron right" at bounding box center [1373, 387] width 119 height 191
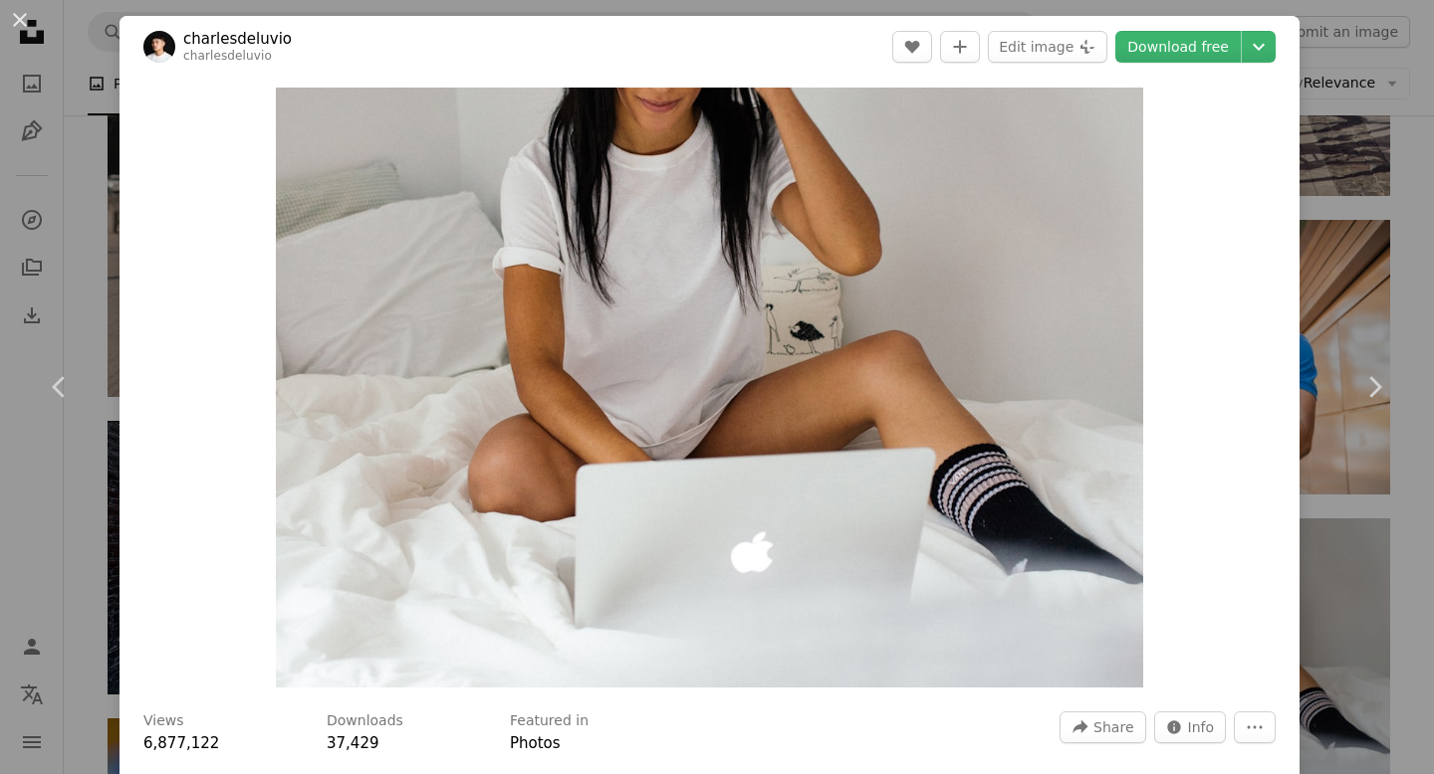
click at [1398, 92] on div "An X shape Chevron left Chevron right charlesdeluvio charlesdeluvio A heart A p…" at bounding box center [717, 387] width 1434 height 774
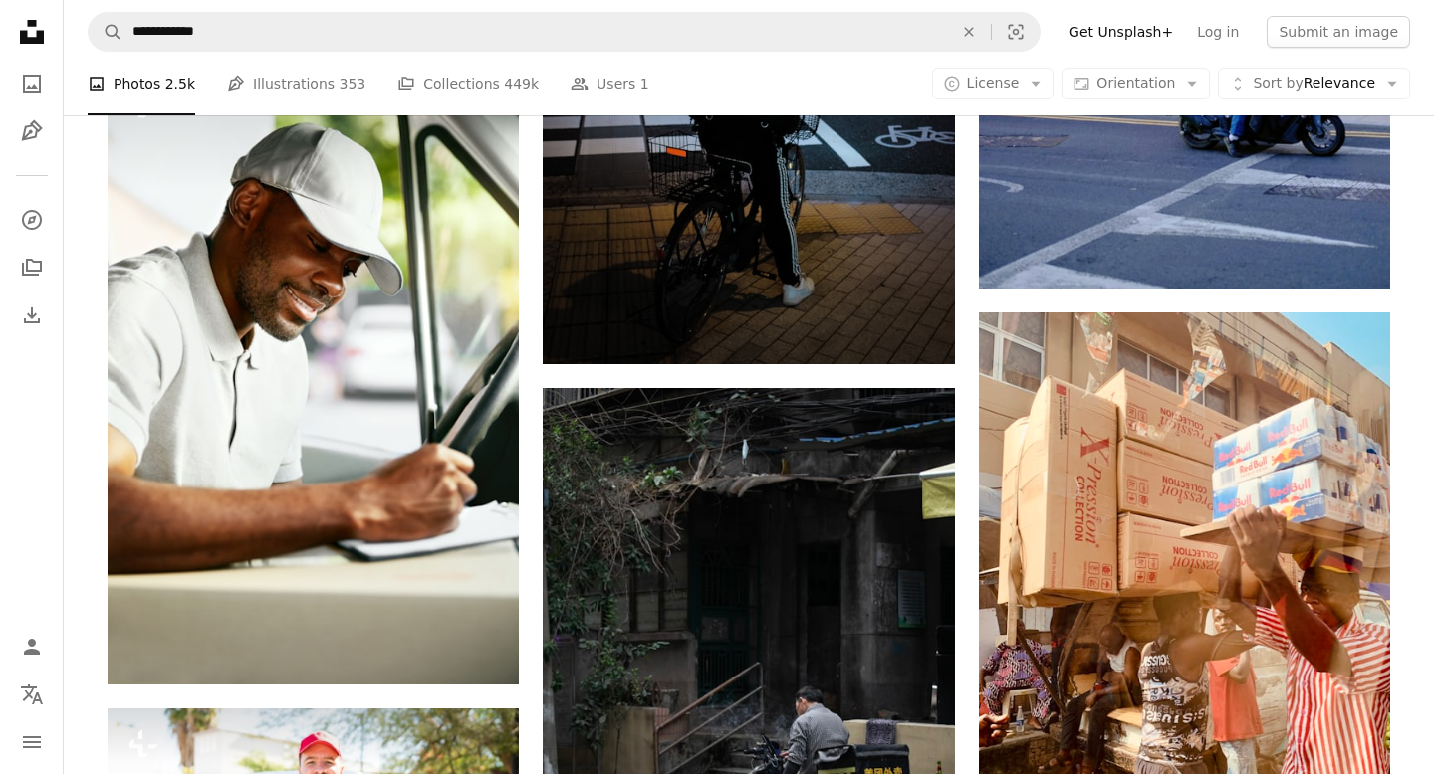
scroll to position [6736, 0]
